Goal: Information Seeking & Learning: Learn about a topic

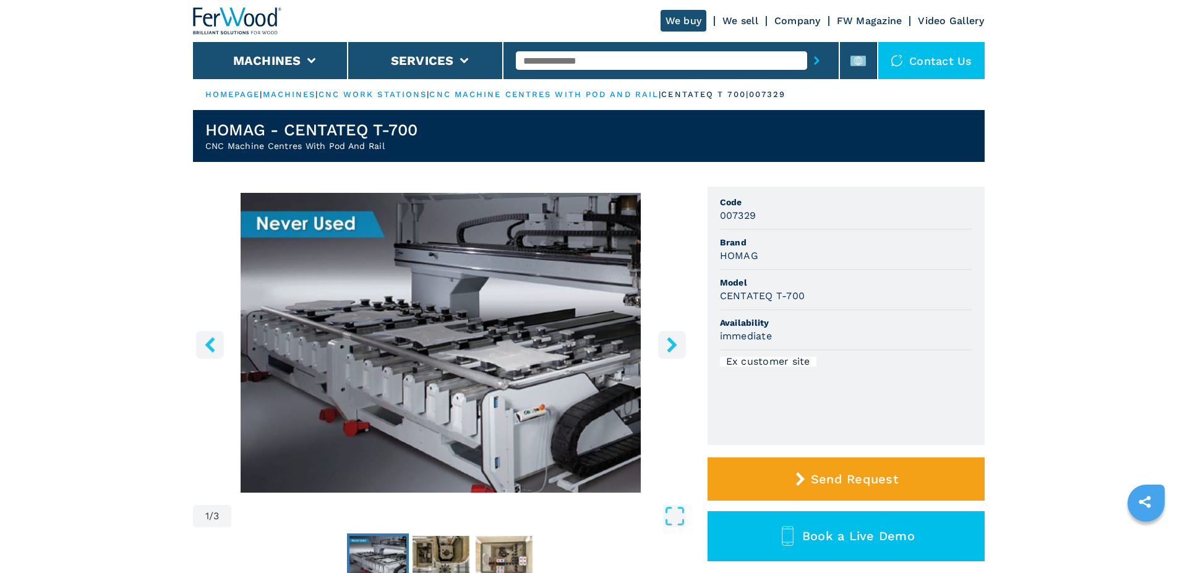
click at [669, 344] on icon "right-button" at bounding box center [671, 344] width 15 height 15
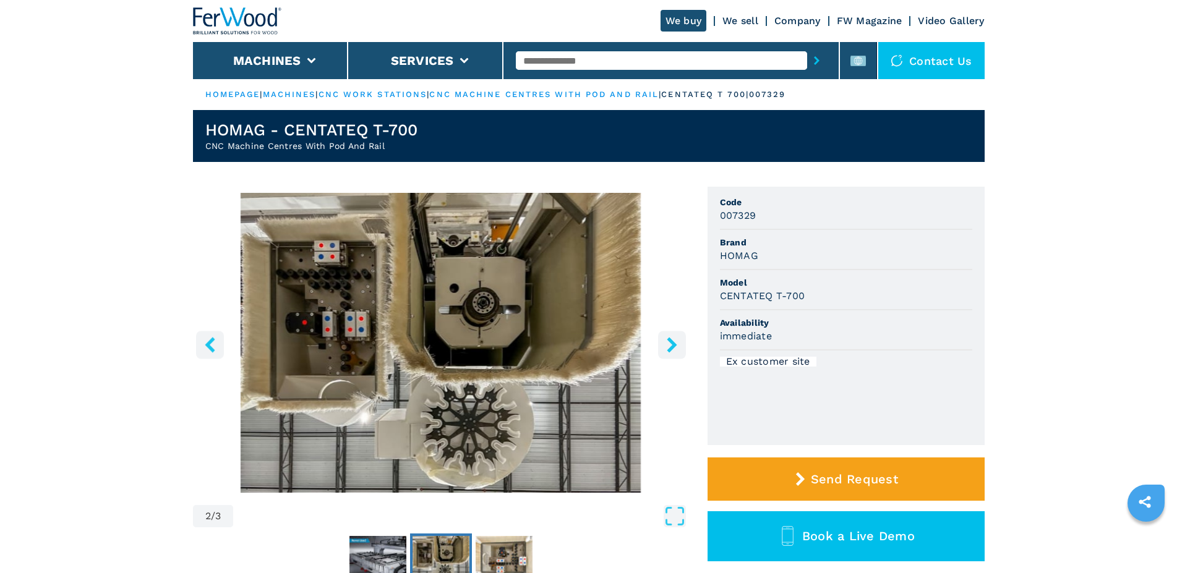
click at [671, 341] on icon "right-button" at bounding box center [672, 344] width 10 height 15
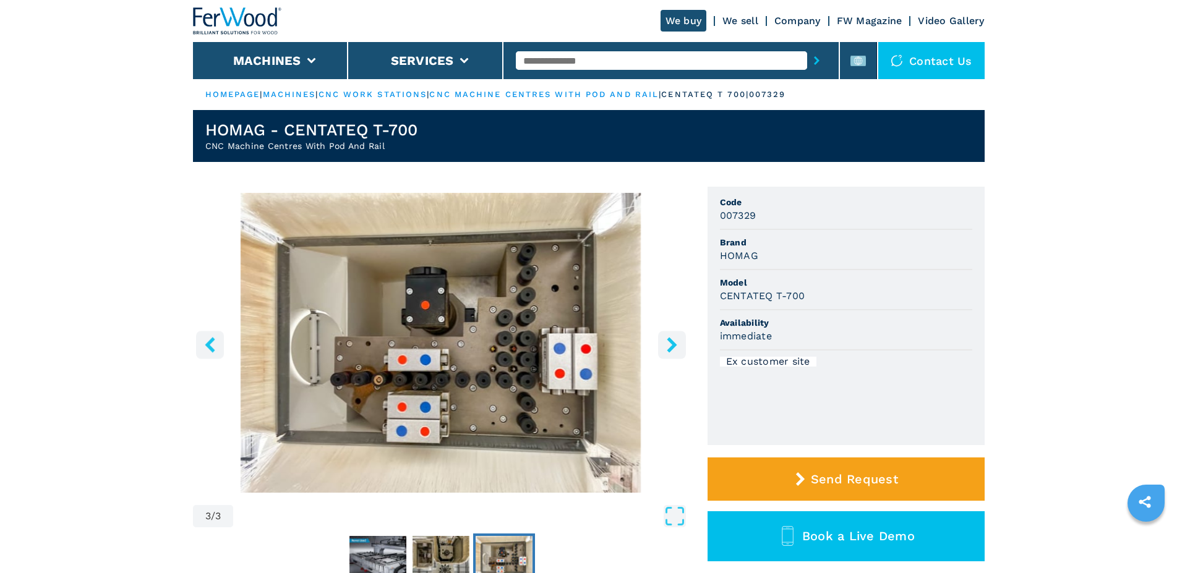
click at [671, 341] on icon "right-button" at bounding box center [672, 344] width 10 height 15
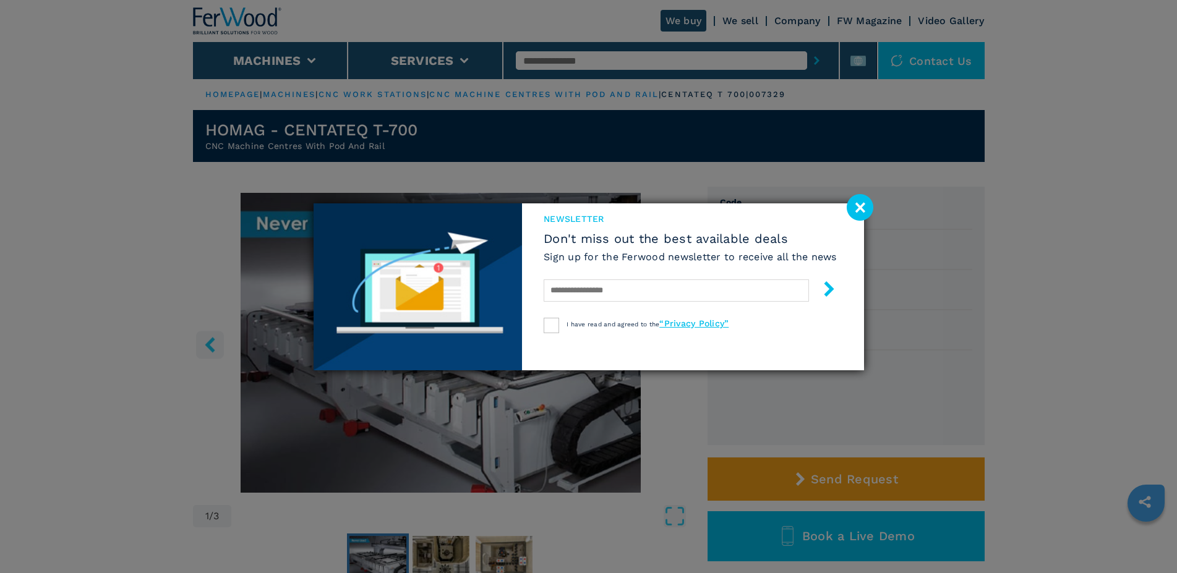
click at [858, 210] on image at bounding box center [860, 207] width 27 height 27
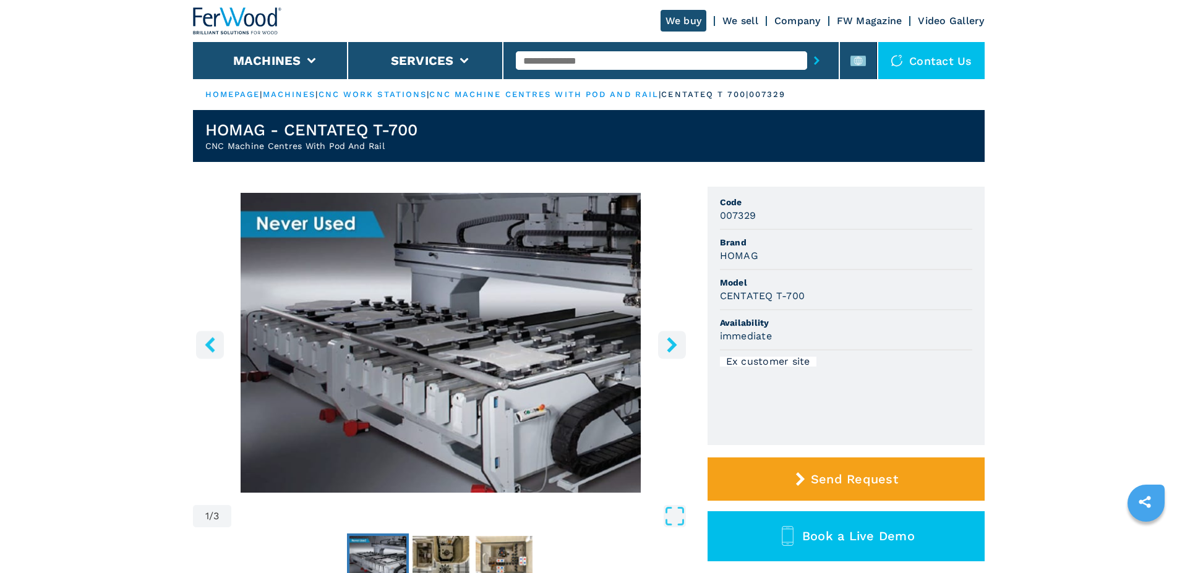
click at [671, 342] on icon "right-button" at bounding box center [672, 344] width 10 height 15
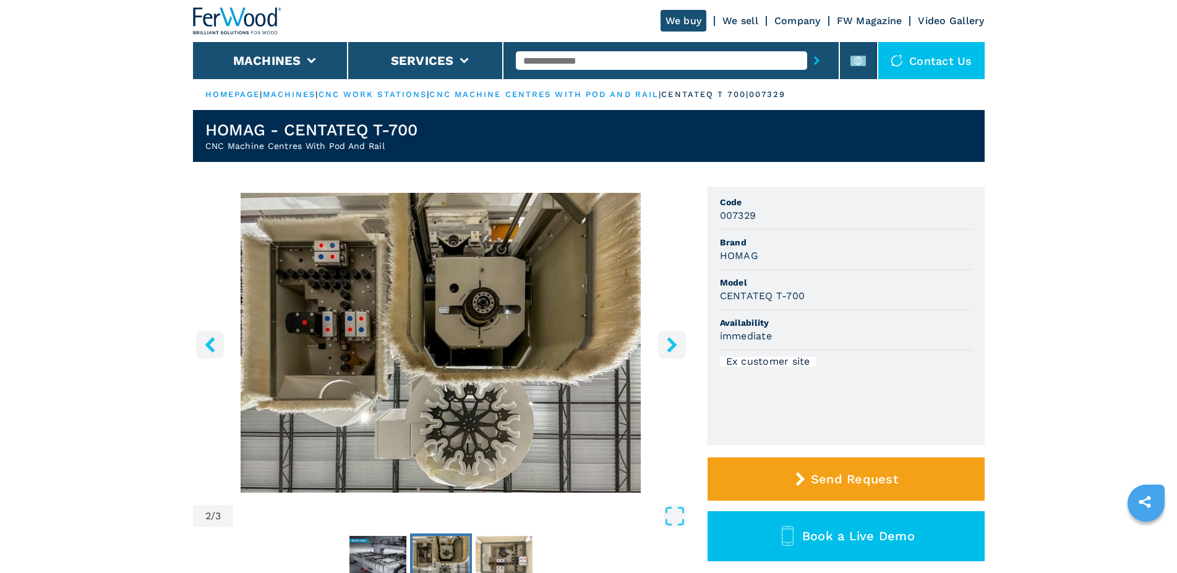
click at [671, 342] on icon "right-button" at bounding box center [672, 344] width 10 height 15
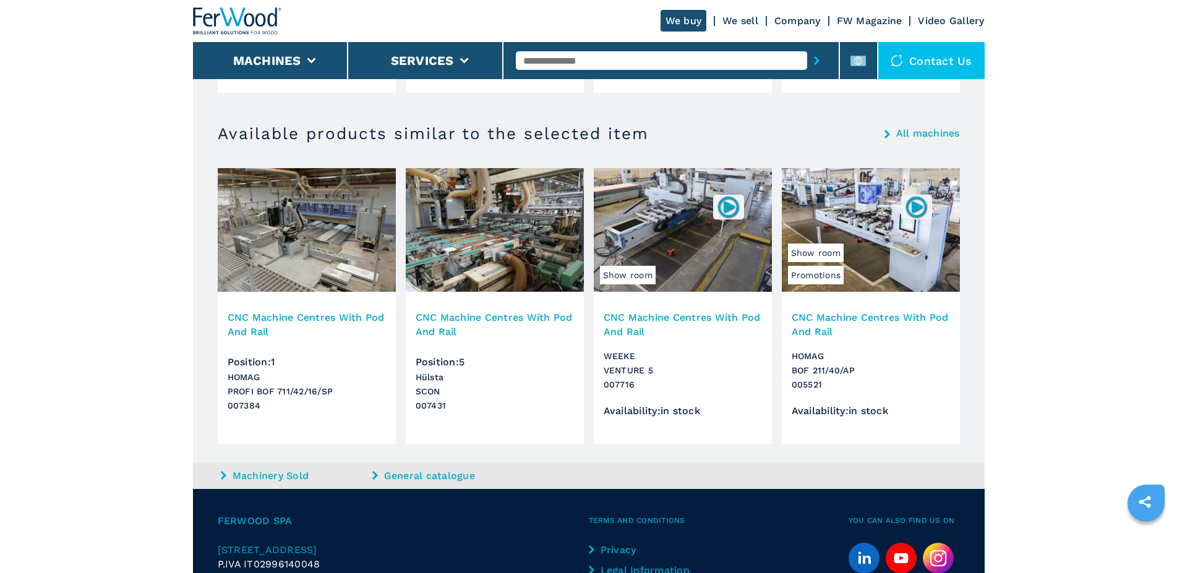
scroll to position [1198, 0]
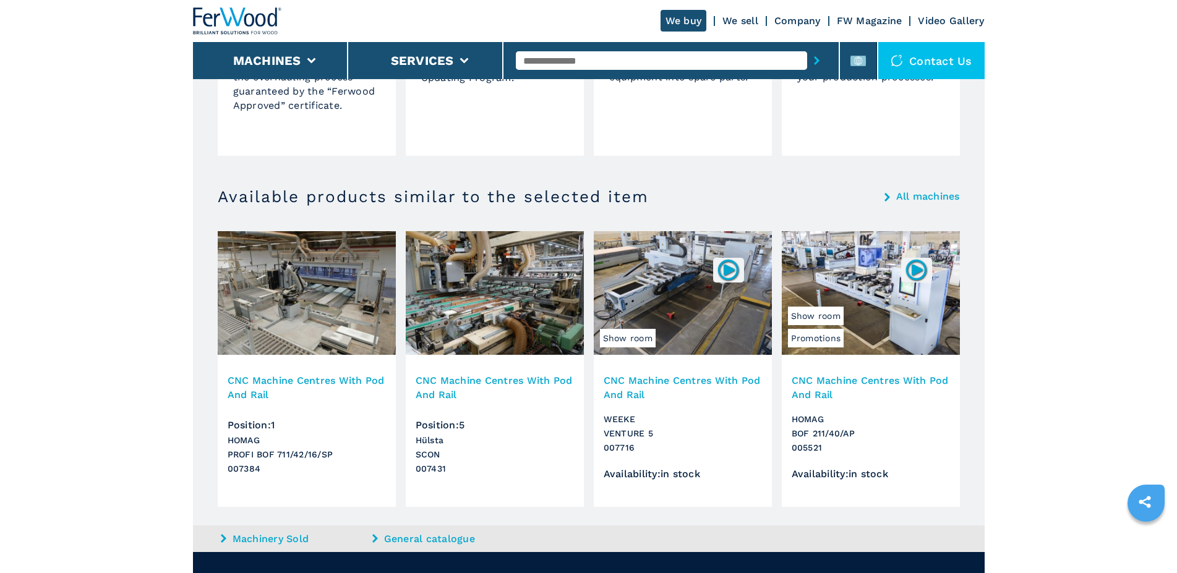
click at [344, 378] on h3 "CNC Machine Centres With Pod And Rail" at bounding box center [307, 388] width 158 height 28
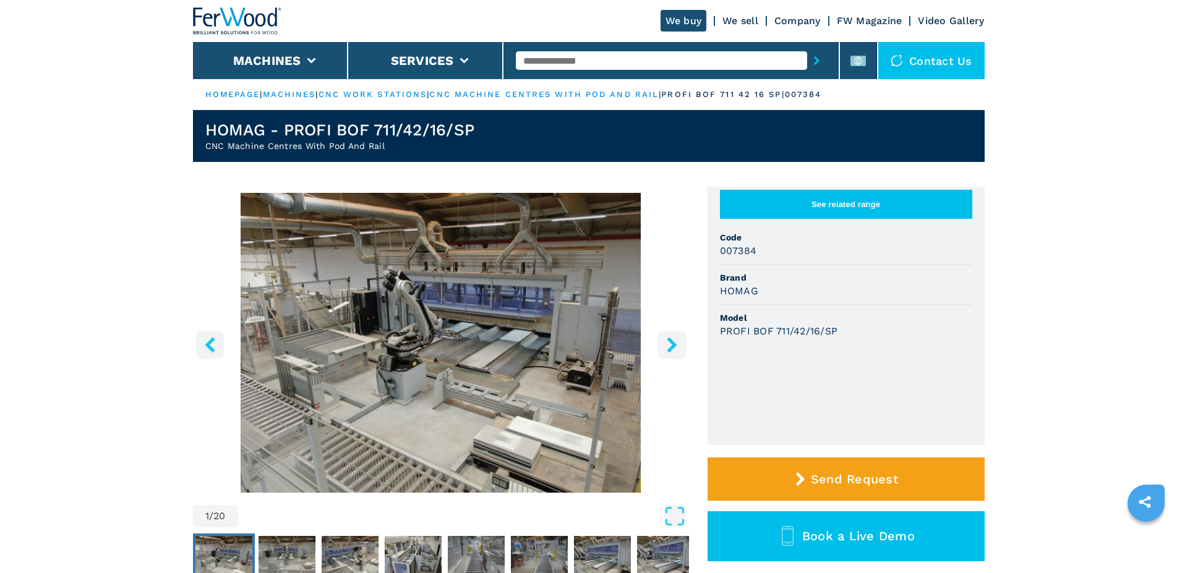
click at [675, 344] on icon "right-button" at bounding box center [672, 344] width 10 height 15
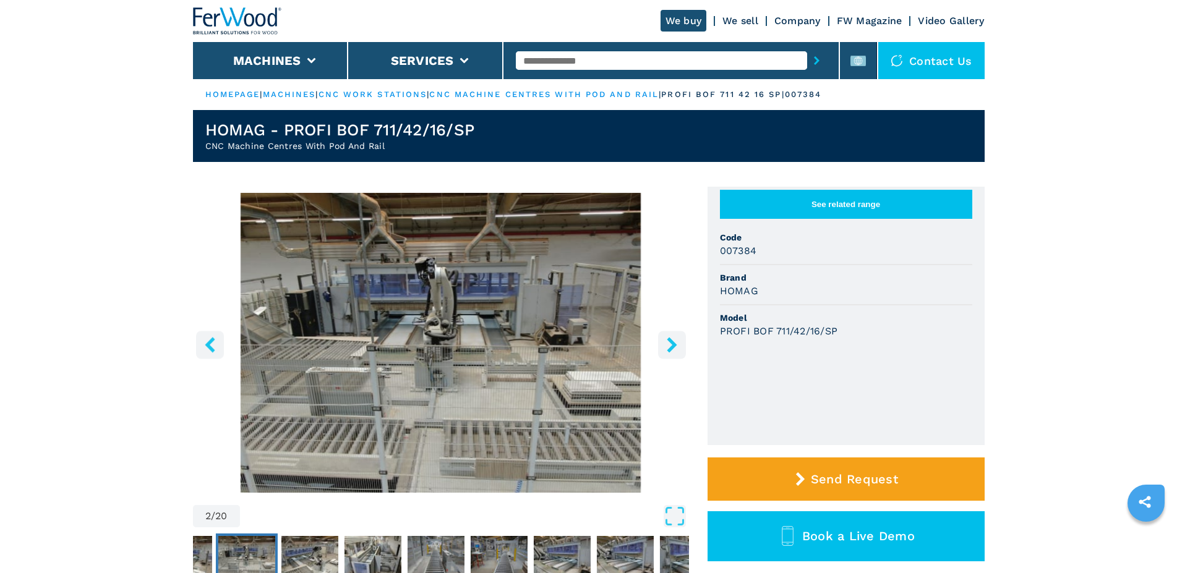
click at [675, 344] on icon "right-button" at bounding box center [672, 344] width 10 height 15
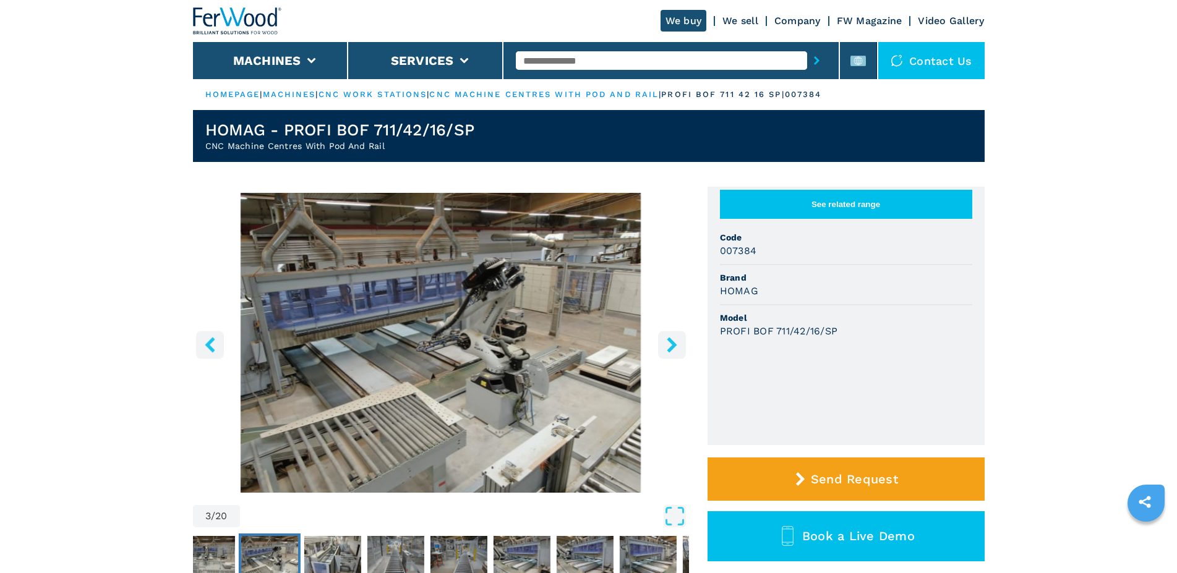
click at [675, 344] on icon "right-button" at bounding box center [672, 344] width 10 height 15
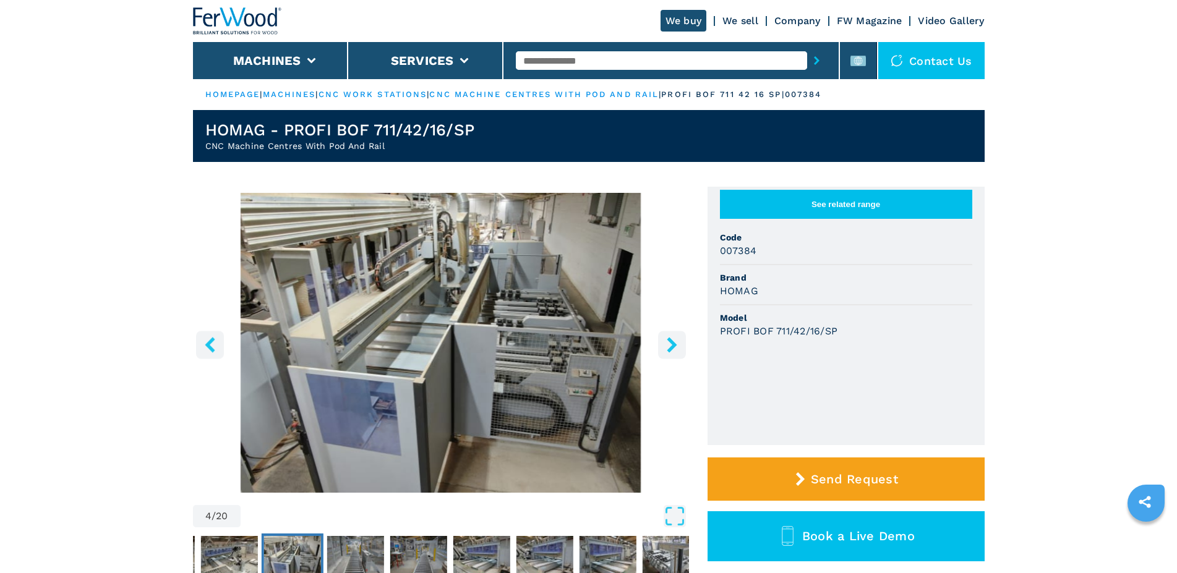
click at [675, 344] on icon "right-button" at bounding box center [672, 344] width 10 height 15
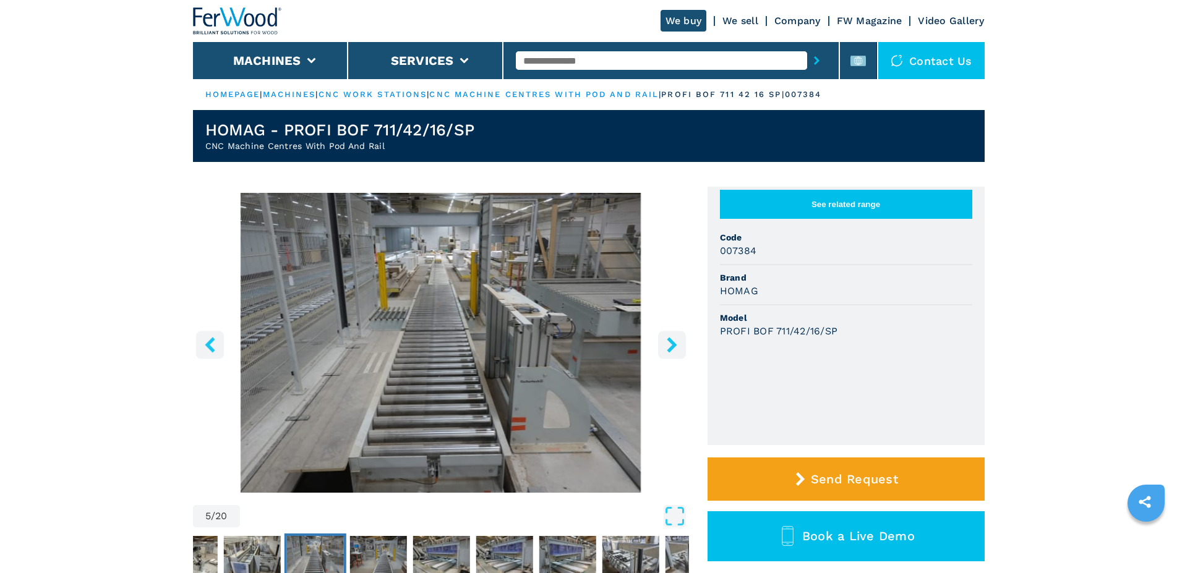
click at [675, 344] on icon "right-button" at bounding box center [672, 344] width 10 height 15
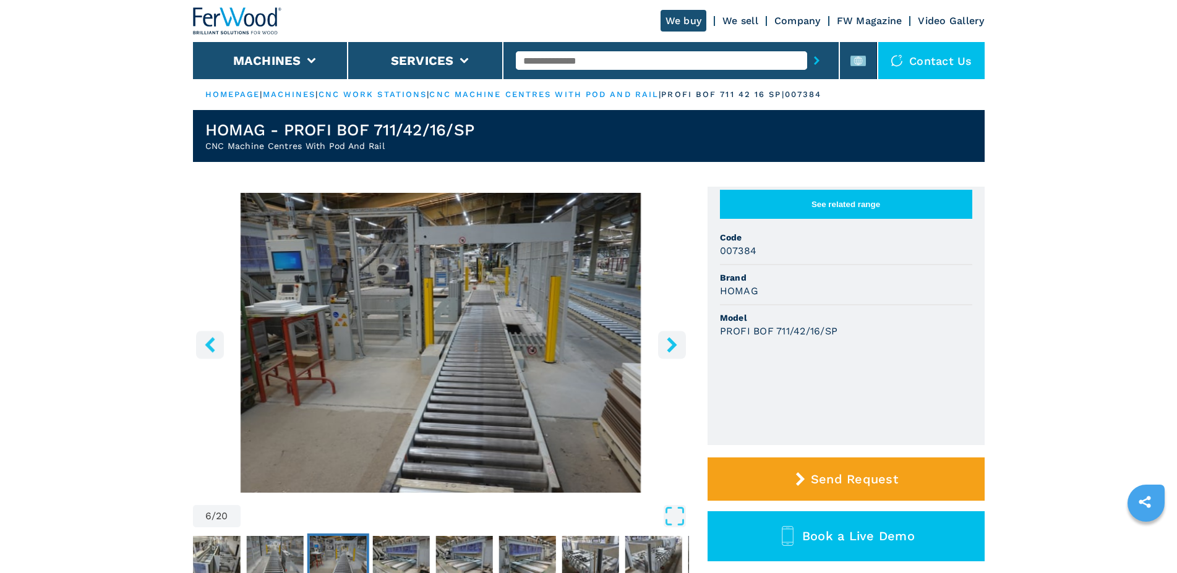
click at [675, 344] on icon "right-button" at bounding box center [672, 344] width 10 height 15
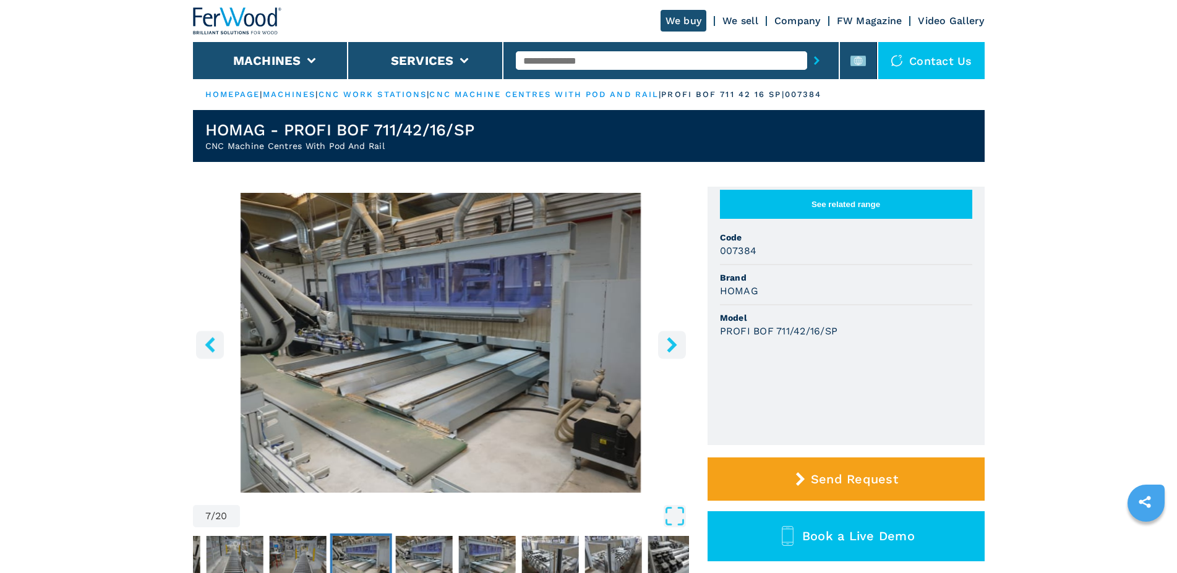
click at [675, 344] on icon "right-button" at bounding box center [672, 344] width 10 height 15
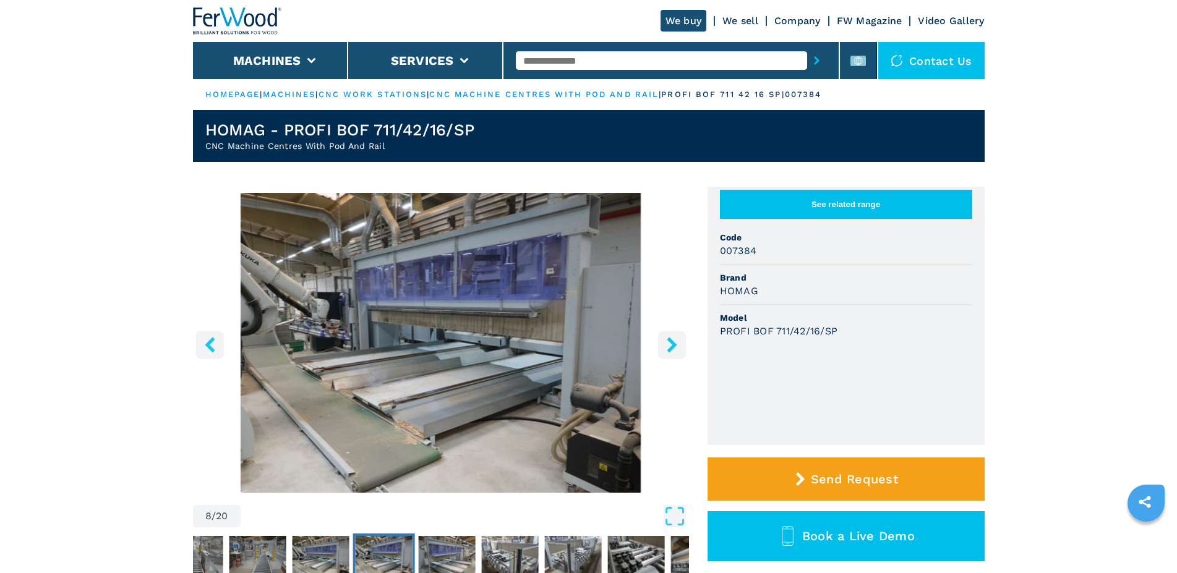
click at [675, 344] on icon "right-button" at bounding box center [672, 344] width 10 height 15
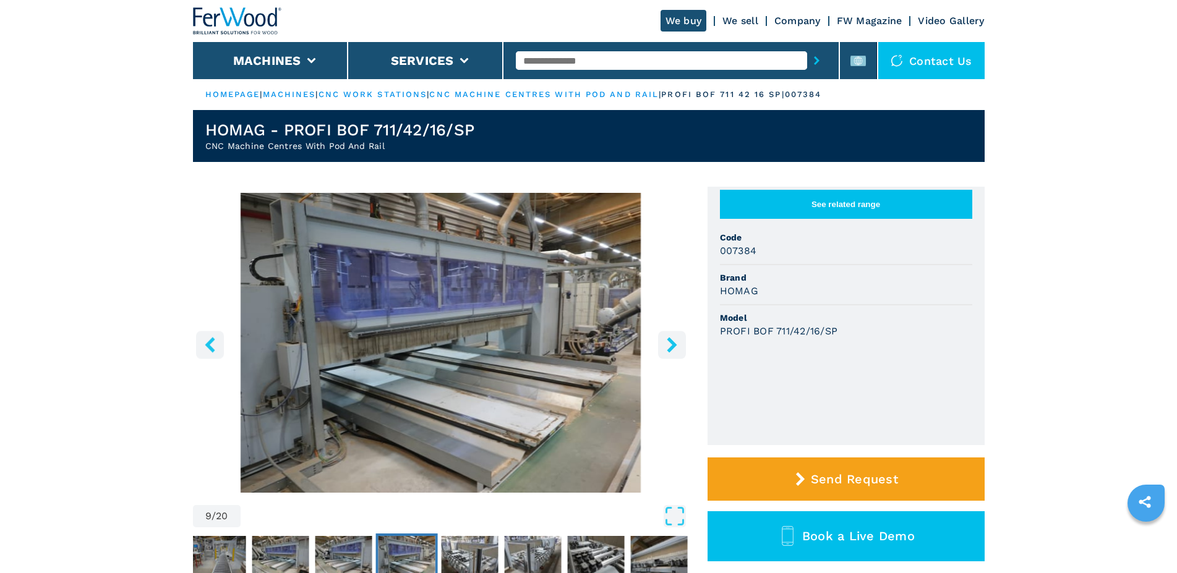
click at [675, 344] on icon "right-button" at bounding box center [672, 344] width 10 height 15
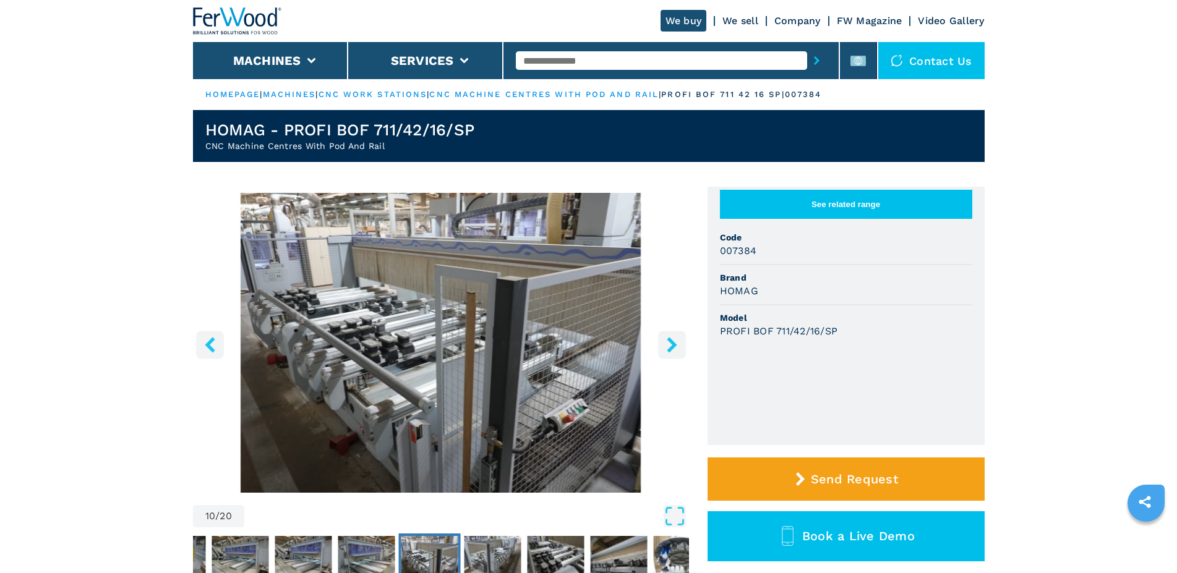
click at [675, 344] on icon "right-button" at bounding box center [672, 344] width 10 height 15
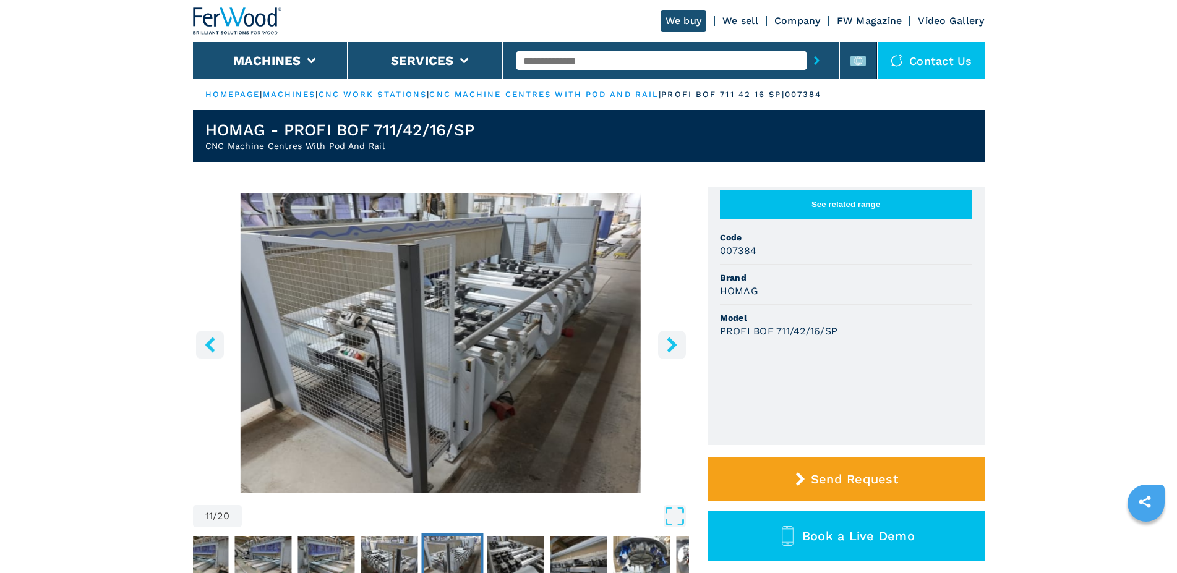
click at [675, 344] on icon "right-button" at bounding box center [672, 344] width 10 height 15
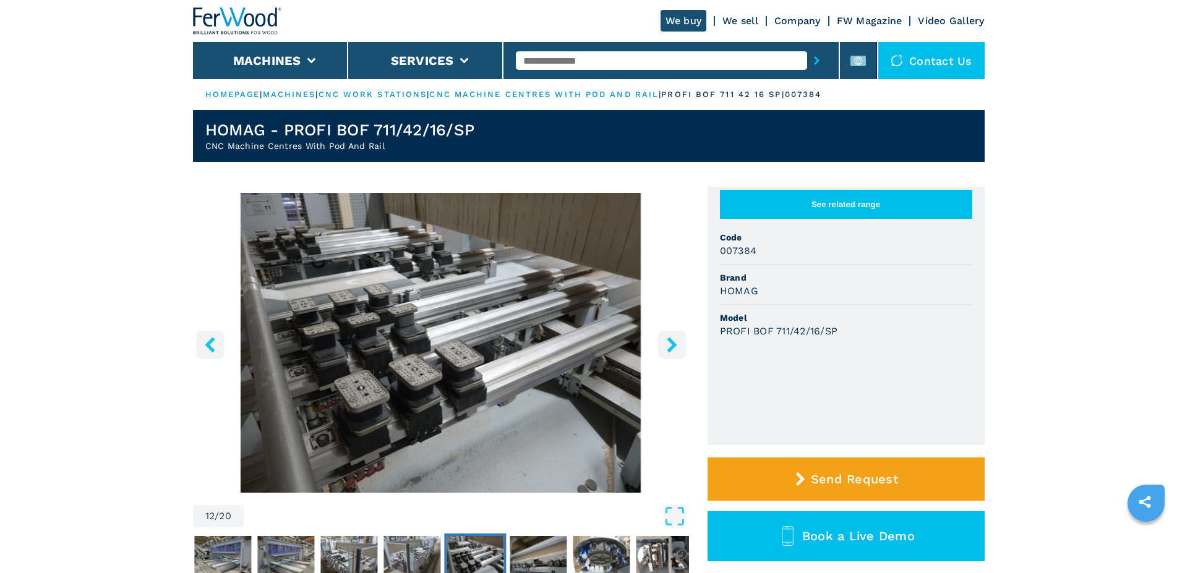
click at [675, 344] on icon "right-button" at bounding box center [672, 344] width 10 height 15
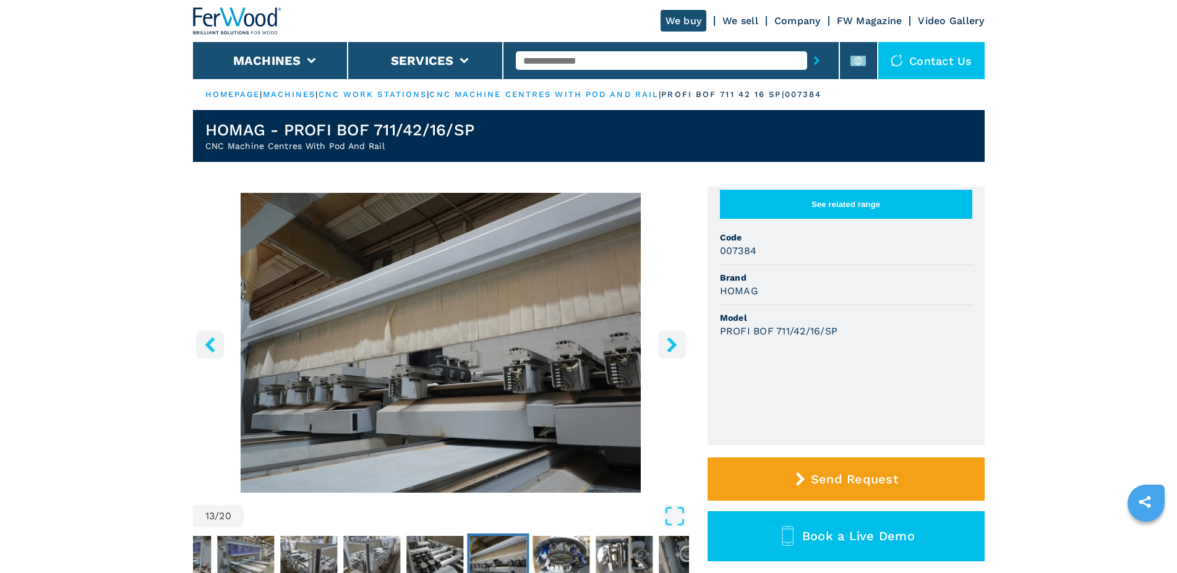
click at [675, 344] on icon "right-button" at bounding box center [672, 344] width 10 height 15
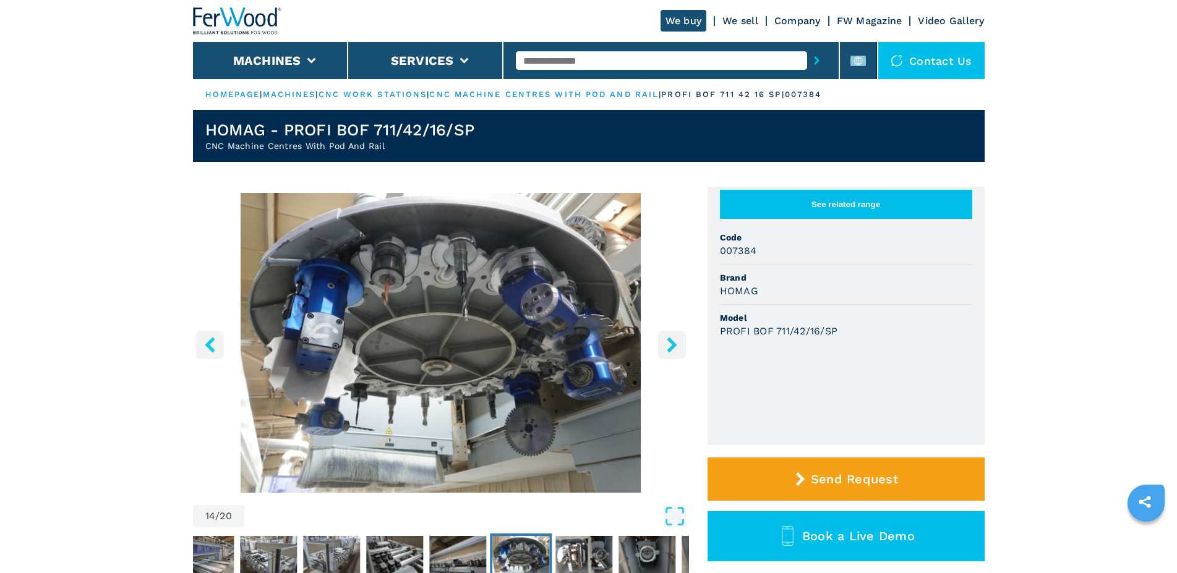
click at [675, 344] on icon "right-button" at bounding box center [672, 344] width 10 height 15
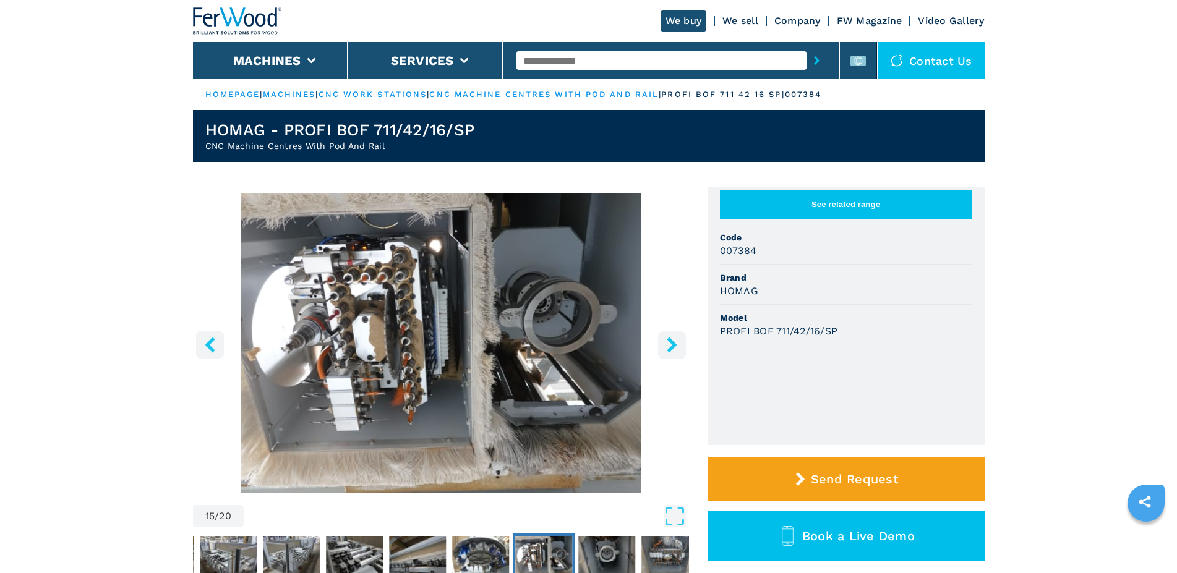
click at [675, 344] on icon "right-button" at bounding box center [672, 344] width 10 height 15
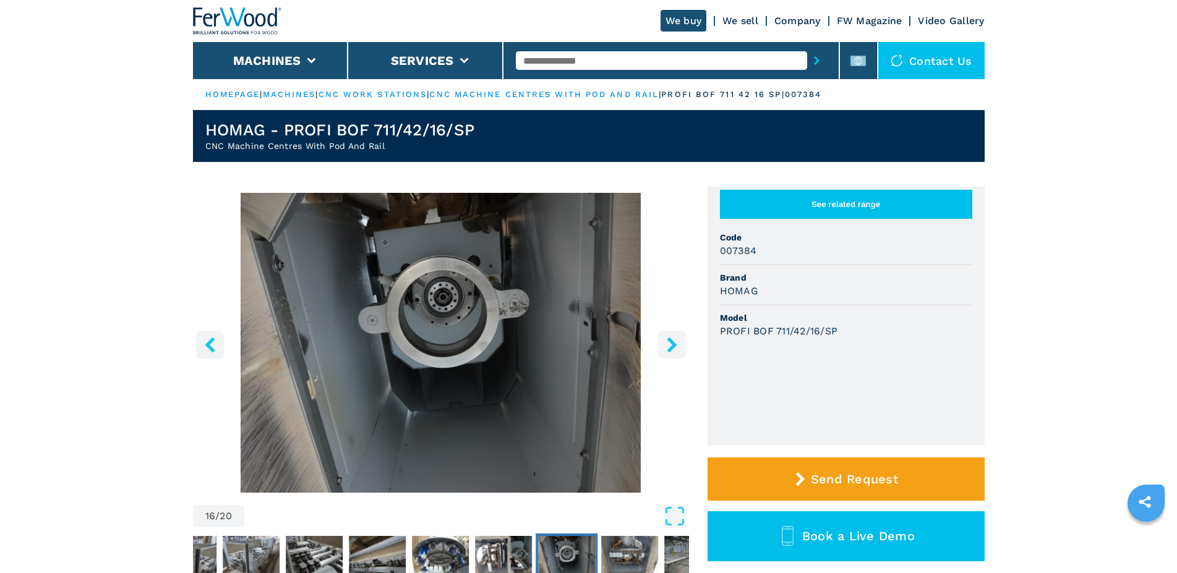
click at [675, 344] on icon "right-button" at bounding box center [672, 344] width 10 height 15
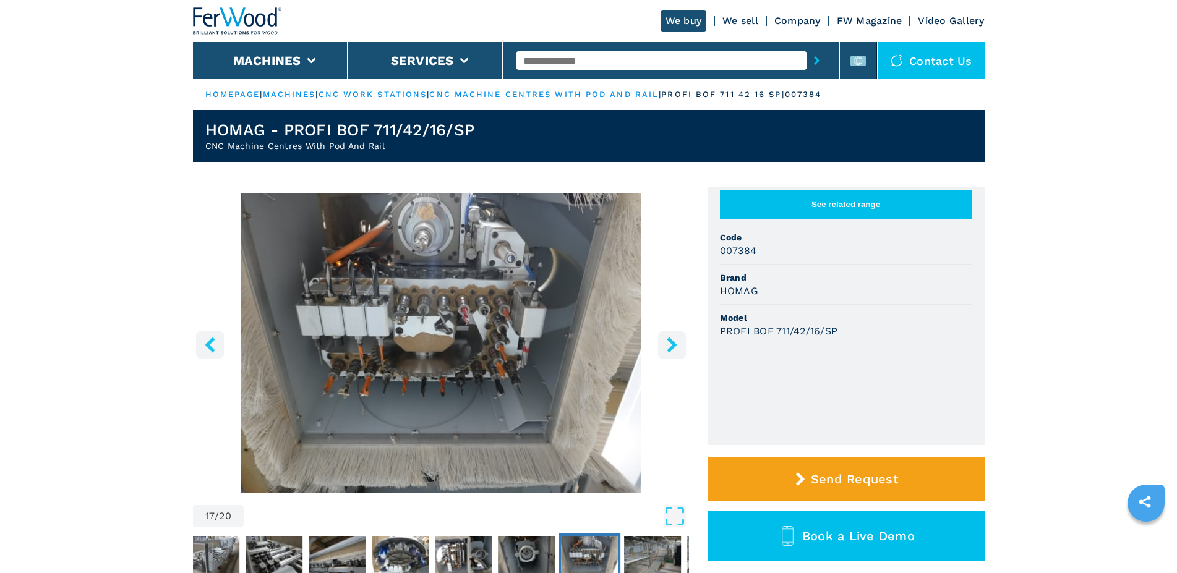
click at [675, 344] on icon "right-button" at bounding box center [672, 344] width 10 height 15
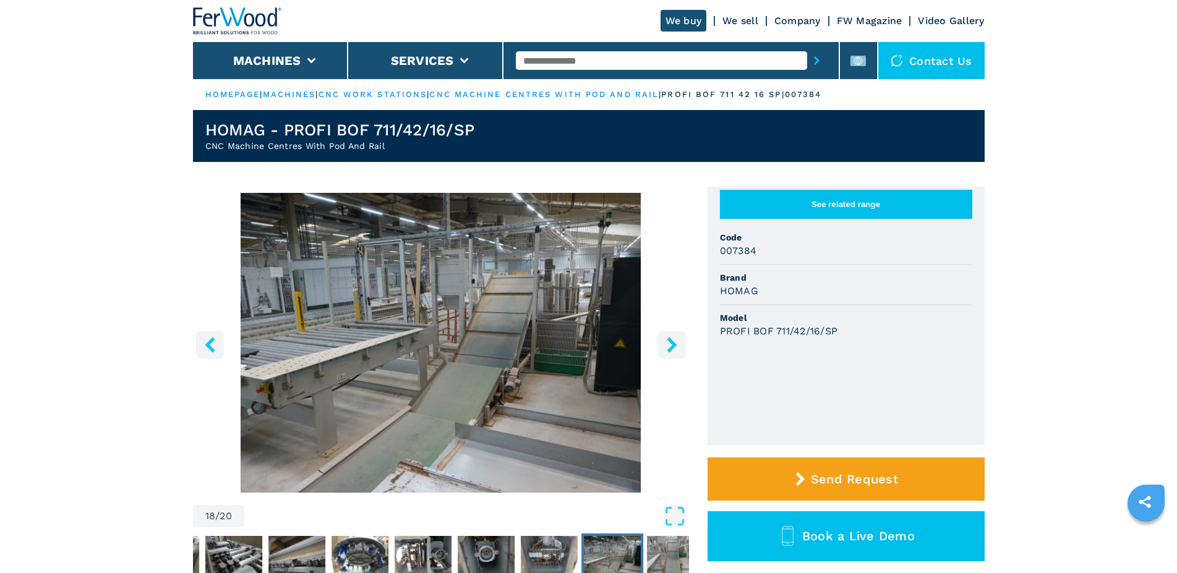
click at [675, 344] on icon "right-button" at bounding box center [672, 344] width 10 height 15
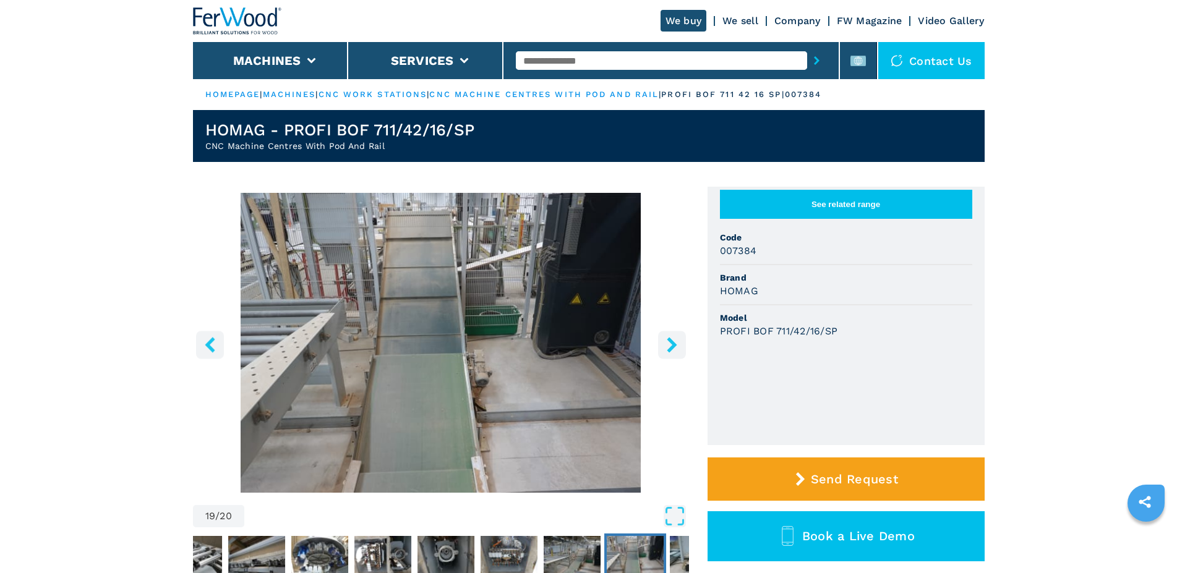
click at [675, 344] on icon "right-button" at bounding box center [672, 344] width 10 height 15
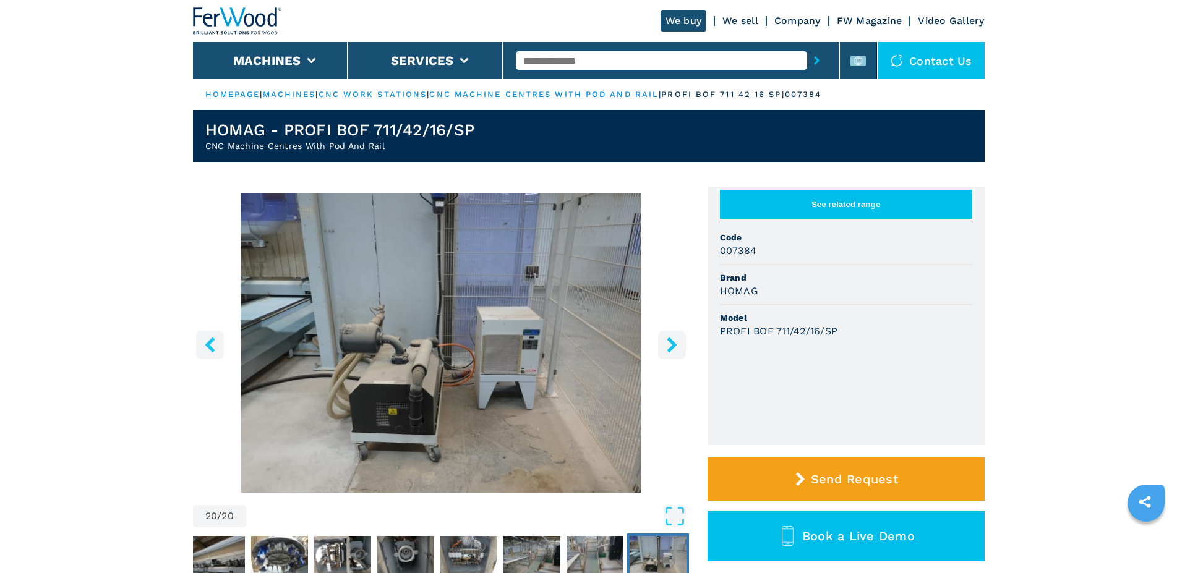
click at [675, 344] on icon "right-button" at bounding box center [672, 344] width 10 height 15
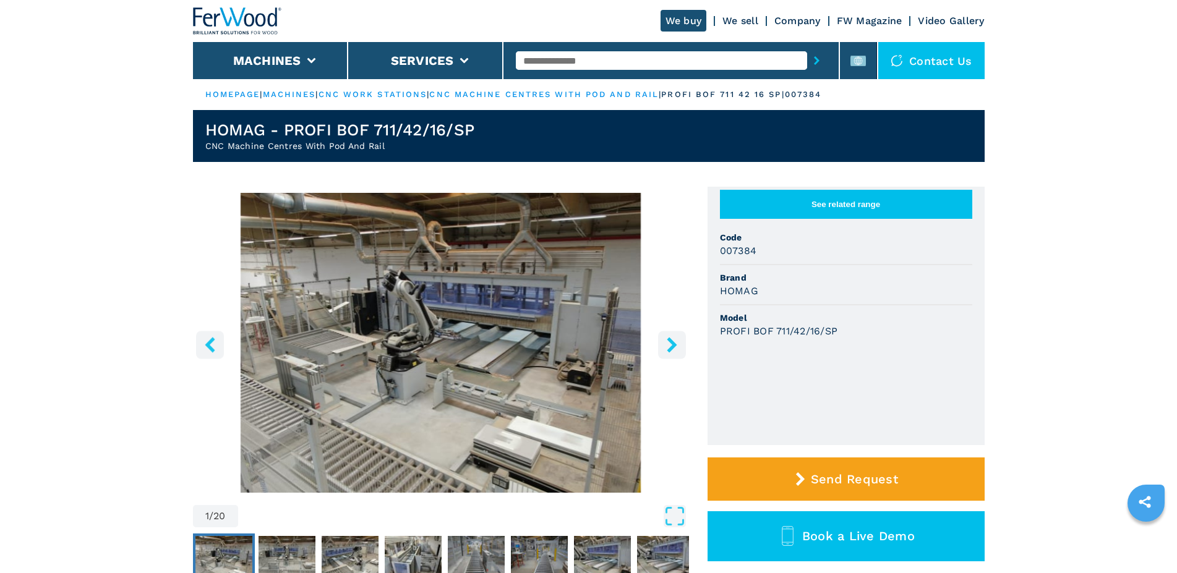
click at [675, 344] on icon "right-button" at bounding box center [672, 344] width 10 height 15
